Goal: Communication & Community: Answer question/provide support

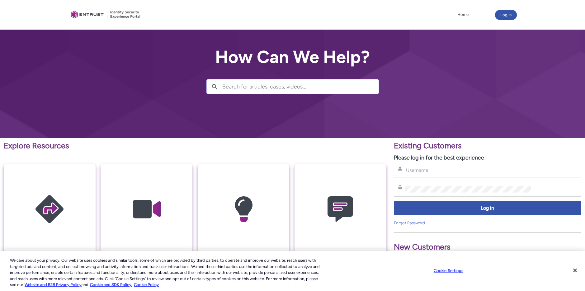
click at [413, 175] on div "Username" at bounding box center [487, 170] width 187 height 16
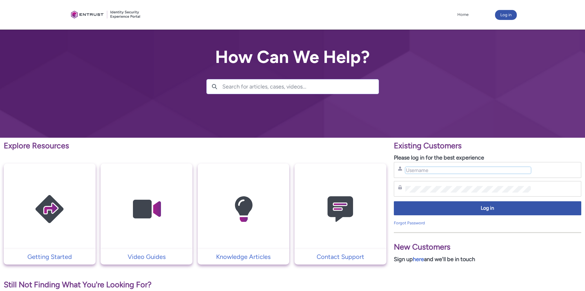
click at [414, 173] on input "Username" at bounding box center [467, 170] width 125 height 7
type input "[PERSON_NAME][EMAIL_ADDRESS][PERSON_NAME][PERSON_NAME][DOMAIN_NAME]"
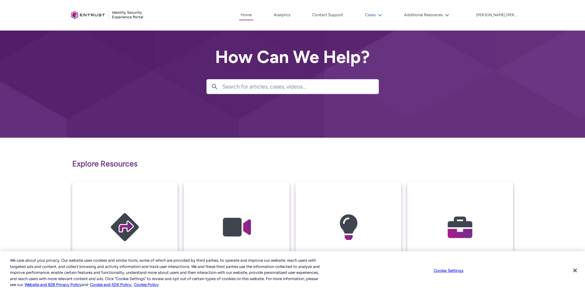
click at [382, 16] on icon at bounding box center [380, 15] width 4 height 4
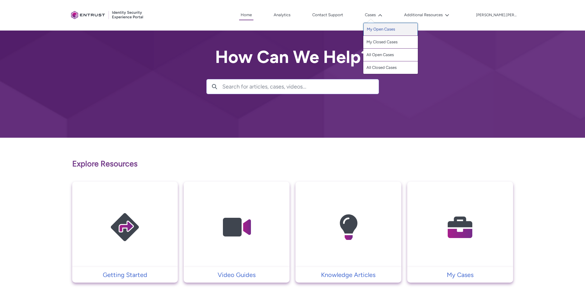
click at [407, 29] on link "My Open Cases" at bounding box center [390, 29] width 54 height 13
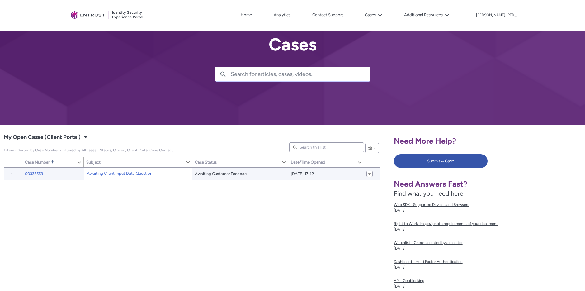
scroll to position [15, 0]
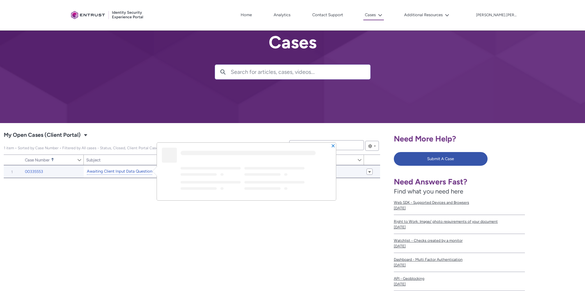
click at [140, 172] on link "Awaiting Client Input Data Question" at bounding box center [119, 171] width 65 height 7
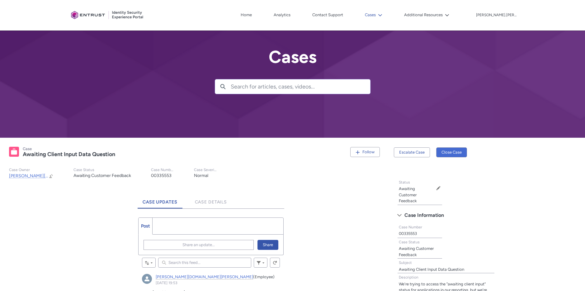
click at [384, 17] on button "Cases" at bounding box center [373, 14] width 21 height 9
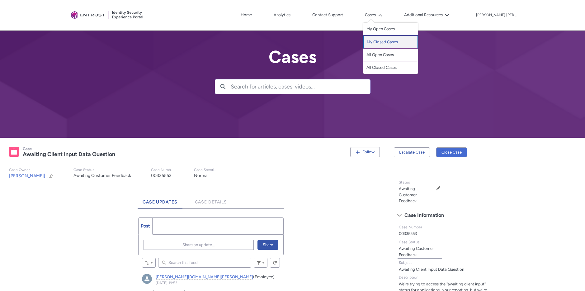
click at [407, 39] on link "My Closed Cases" at bounding box center [390, 41] width 54 height 13
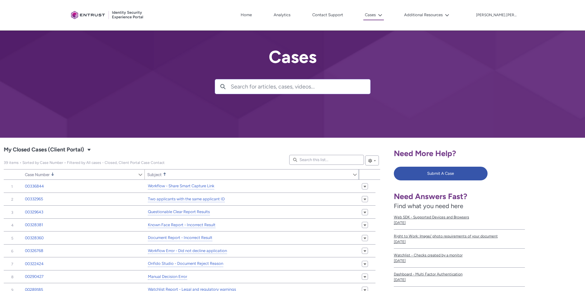
scroll to position [1, 0]
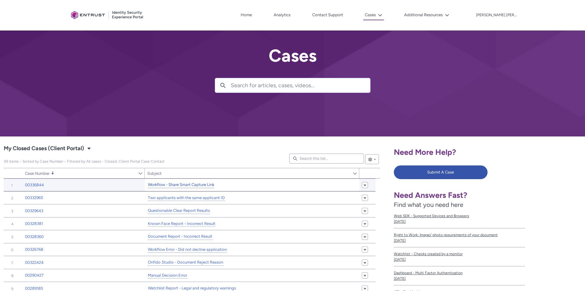
click at [205, 186] on link "Workflow - Share Smart Capture Link" at bounding box center [181, 184] width 66 height 7
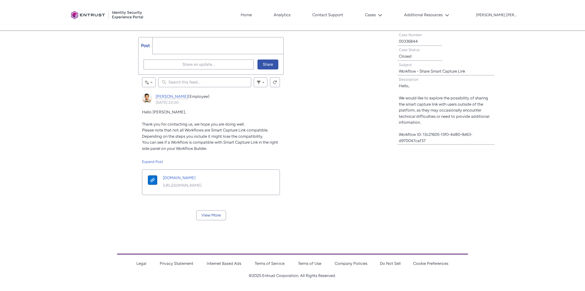
scroll to position [233, 0]
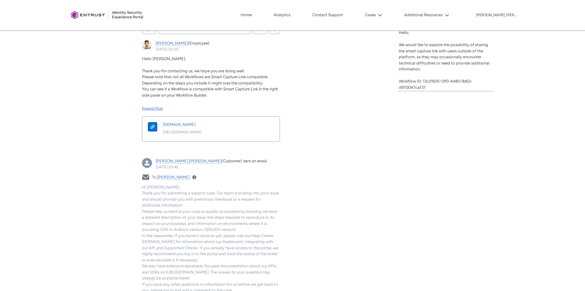
click at [151, 106] on div "Expand Post" at bounding box center [211, 108] width 138 height 6
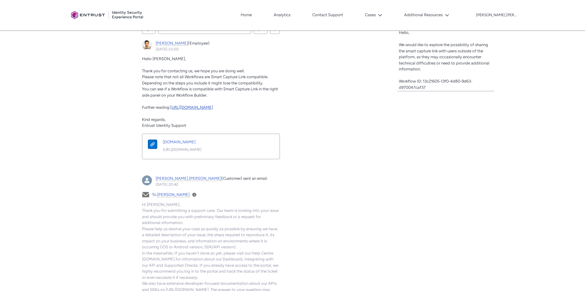
click at [213, 109] on link "[URL][DOMAIN_NAME]" at bounding box center [191, 107] width 43 height 5
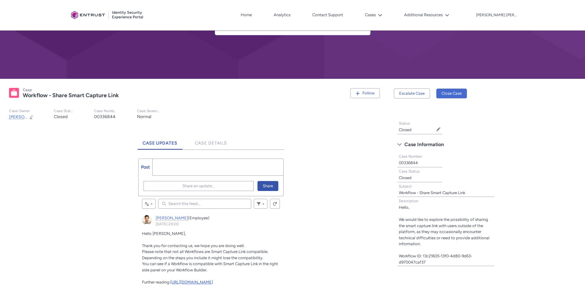
scroll to position [80, 0]
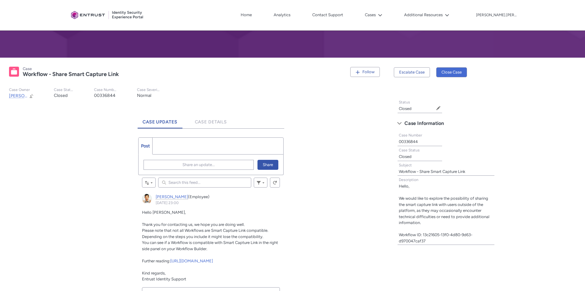
click at [169, 170] on div "Share an update... Share" at bounding box center [210, 165] width 145 height 20
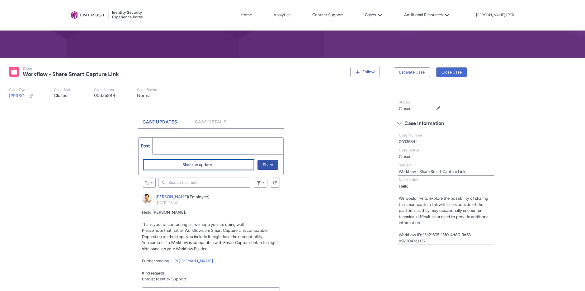
click at [172, 166] on button "Share an update..." at bounding box center [198, 165] width 110 height 10
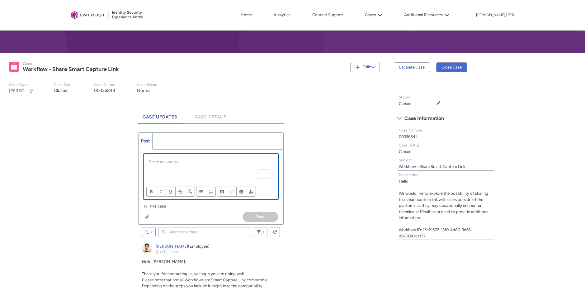
scroll to position [148, 0]
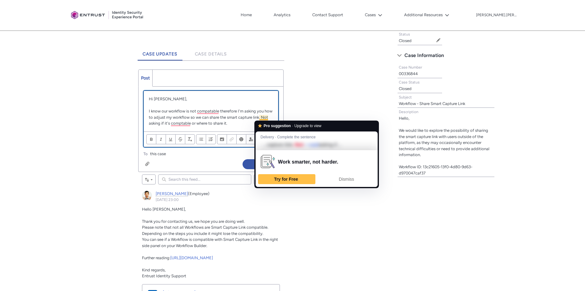
click at [265, 118] on p "I know our workflow is not compatable therefore I'm asking you how to adjust my…" at bounding box center [211, 117] width 124 height 18
click at [202, 115] on p "I know our workflow is not compatable therefore I'm asking you how to adjust my…" at bounding box center [211, 117] width 124 height 18
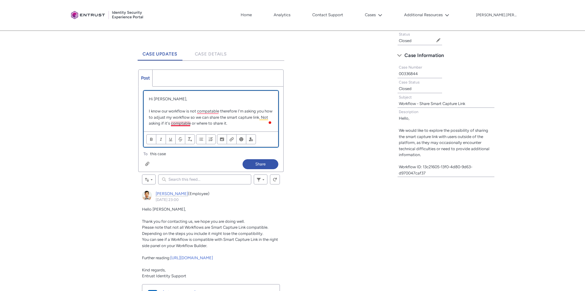
click at [177, 121] on p "I know our workflow is not compatable therefore I'm asking you how to adjust my…" at bounding box center [211, 117] width 124 height 18
click at [236, 121] on p "I know our workflow is not compatable therefore I'm asking you how to adjust my…" at bounding box center [211, 117] width 124 height 18
drag, startPoint x: 231, startPoint y: 124, endPoint x: 209, endPoint y: 122, distance: 21.9
click at [209, 122] on p "I know our workflow is not compatable therefore I'm asking you how to adjust my…" at bounding box center [211, 117] width 124 height 18
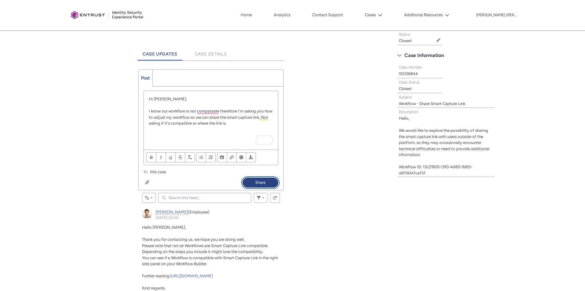
click at [260, 180] on button "Share" at bounding box center [260, 182] width 36 height 10
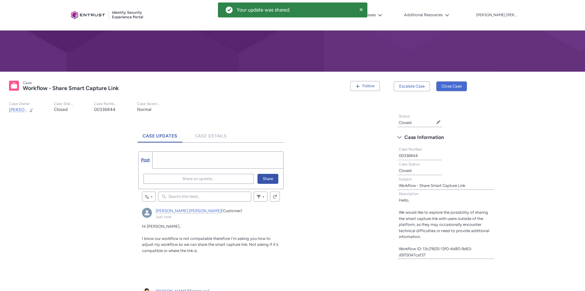
scroll to position [49, 0]
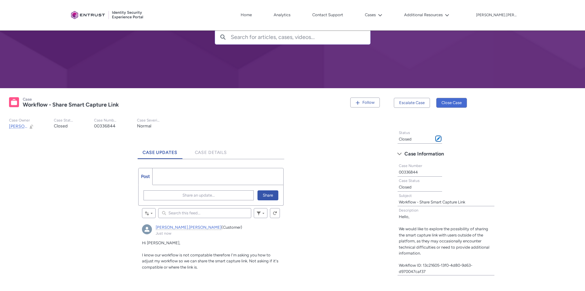
click at [436, 139] on button "Edit Status" at bounding box center [438, 138] width 5 height 5
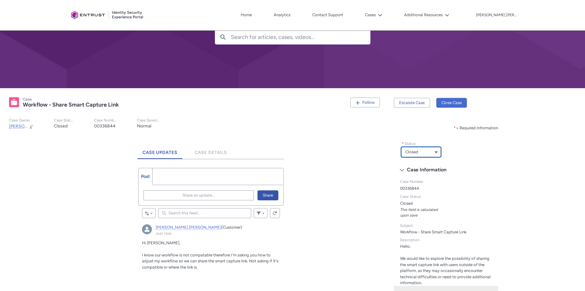
click at [434, 152] on button "Closed" at bounding box center [421, 152] width 40 height 10
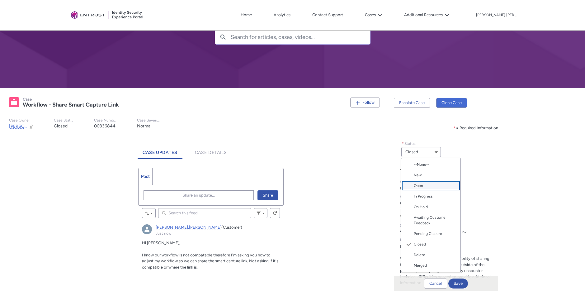
click at [431, 188] on span "Open" at bounding box center [435, 186] width 43 height 6
type lightning-combobox "Open"
type lightning-picklist "Open"
type records-record-picklist "Open"
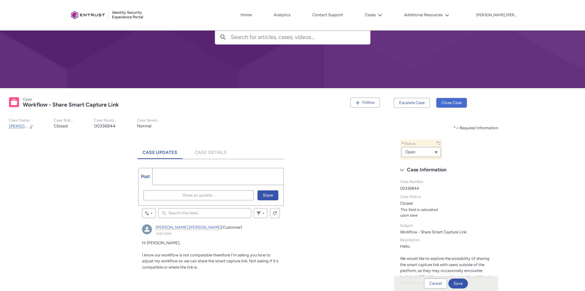
click at [463, 284] on button "Save" at bounding box center [458, 283] width 20 height 10
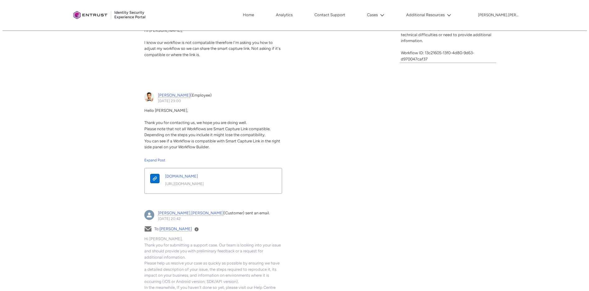
scroll to position [289, 0]
